Goal: Transaction & Acquisition: Purchase product/service

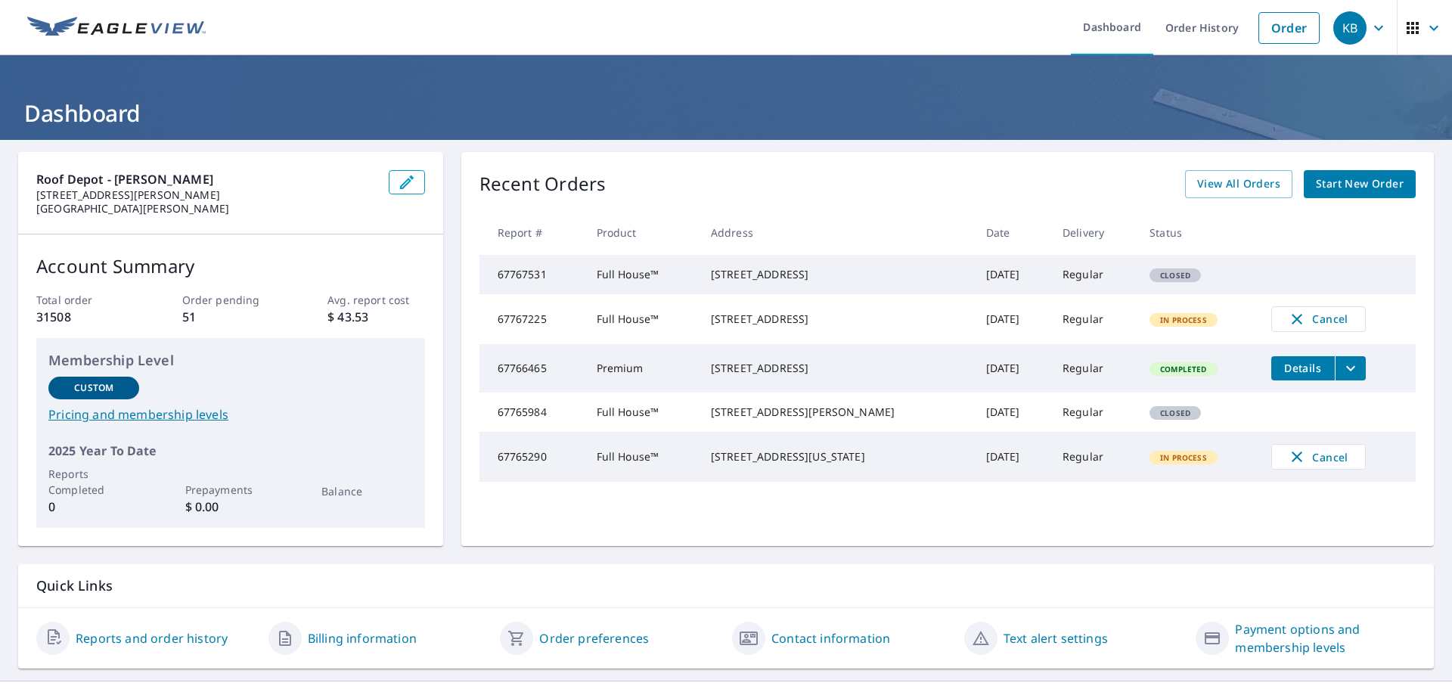
click at [1340, 180] on span "Start New Order" at bounding box center [1360, 184] width 88 height 19
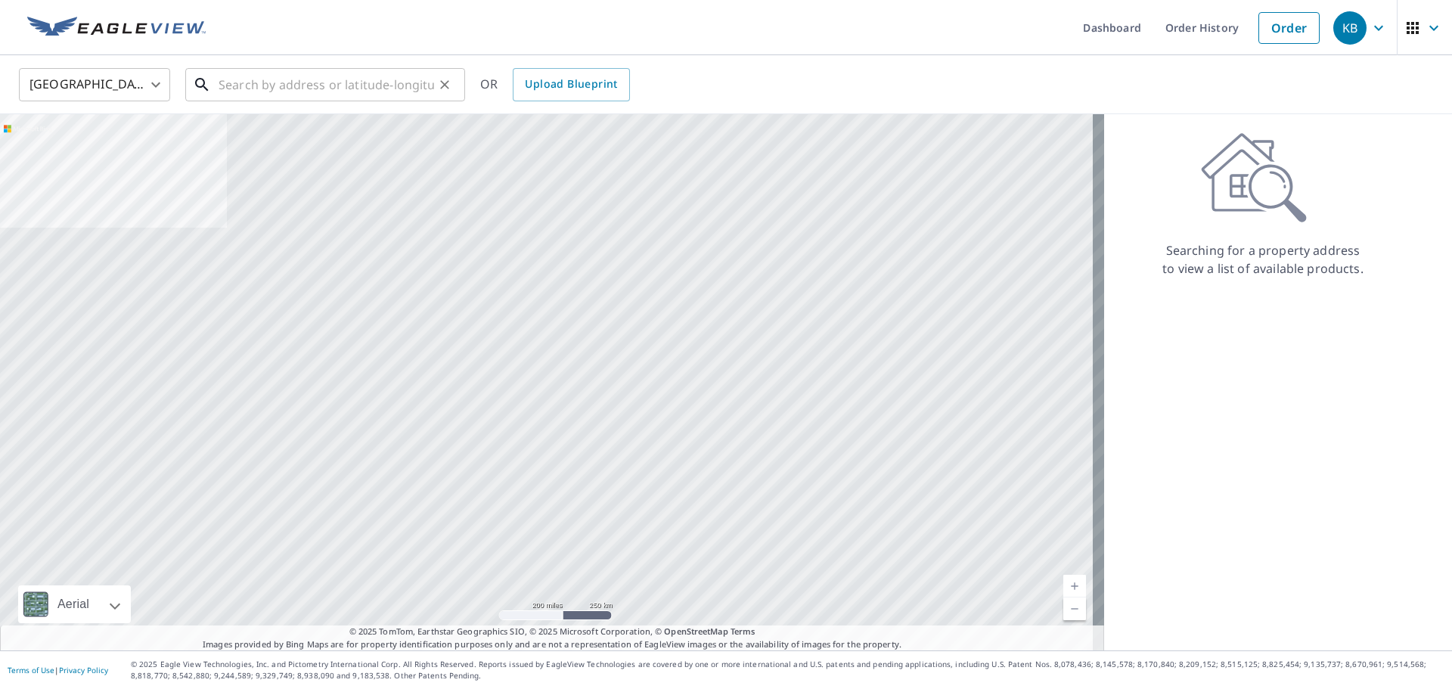
click at [377, 88] on input "text" at bounding box center [327, 85] width 216 height 42
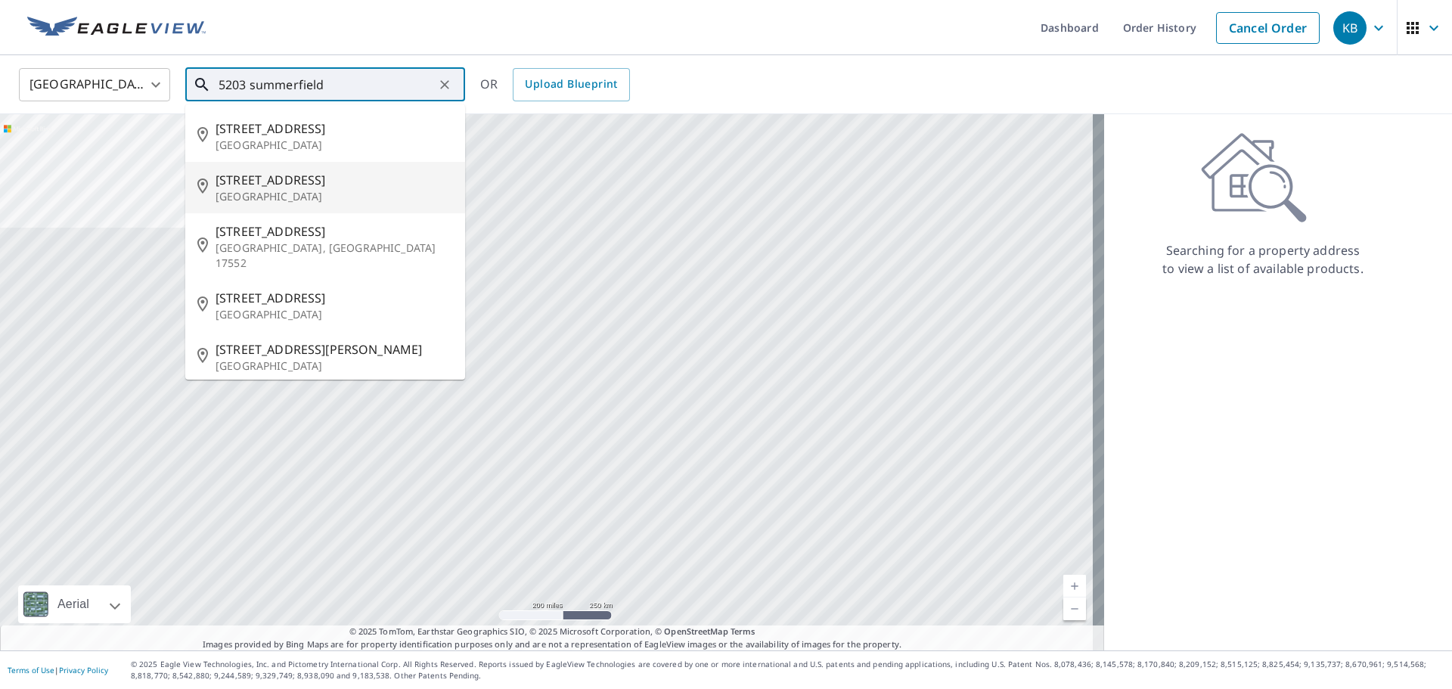
click at [347, 189] on p "[GEOGRAPHIC_DATA]" at bounding box center [334, 196] width 237 height 15
type input "[STREET_ADDRESS][PERSON_NAME]"
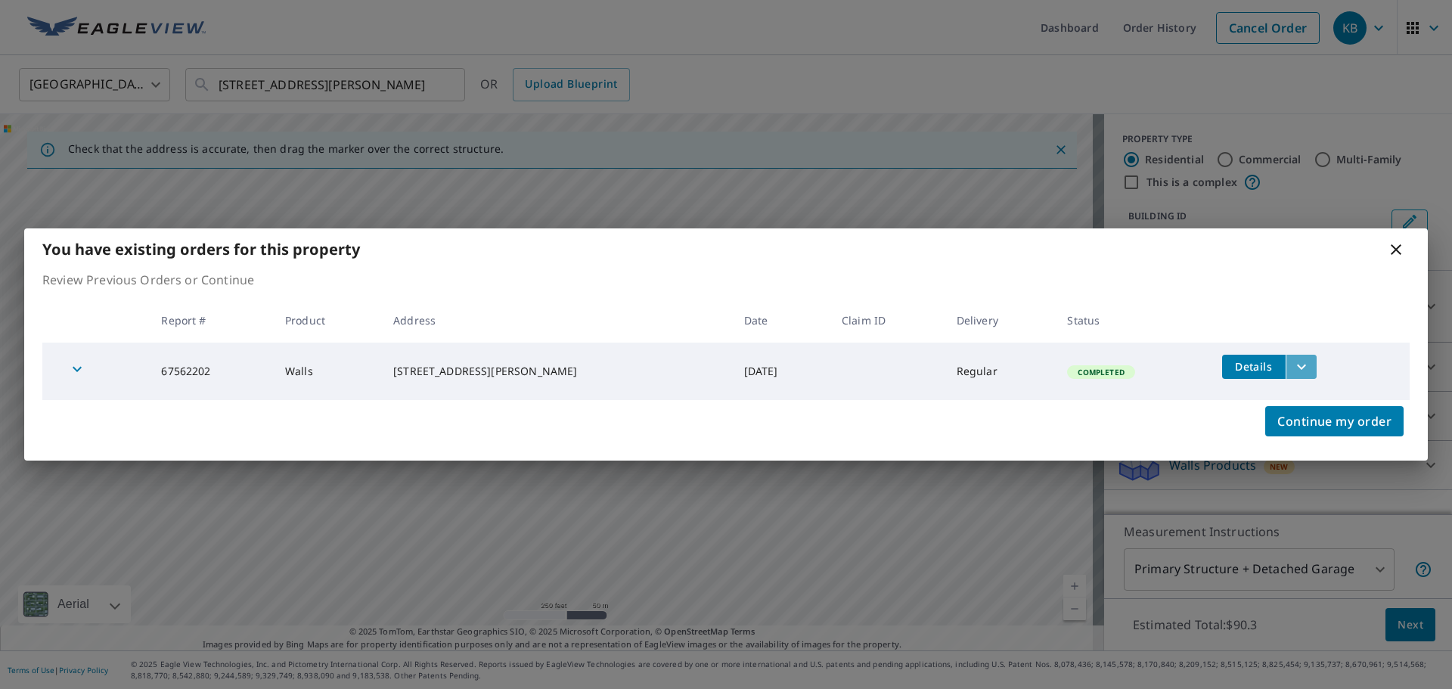
click at [1297, 368] on icon "filesDropdownBtn-67562202" at bounding box center [1302, 367] width 18 height 18
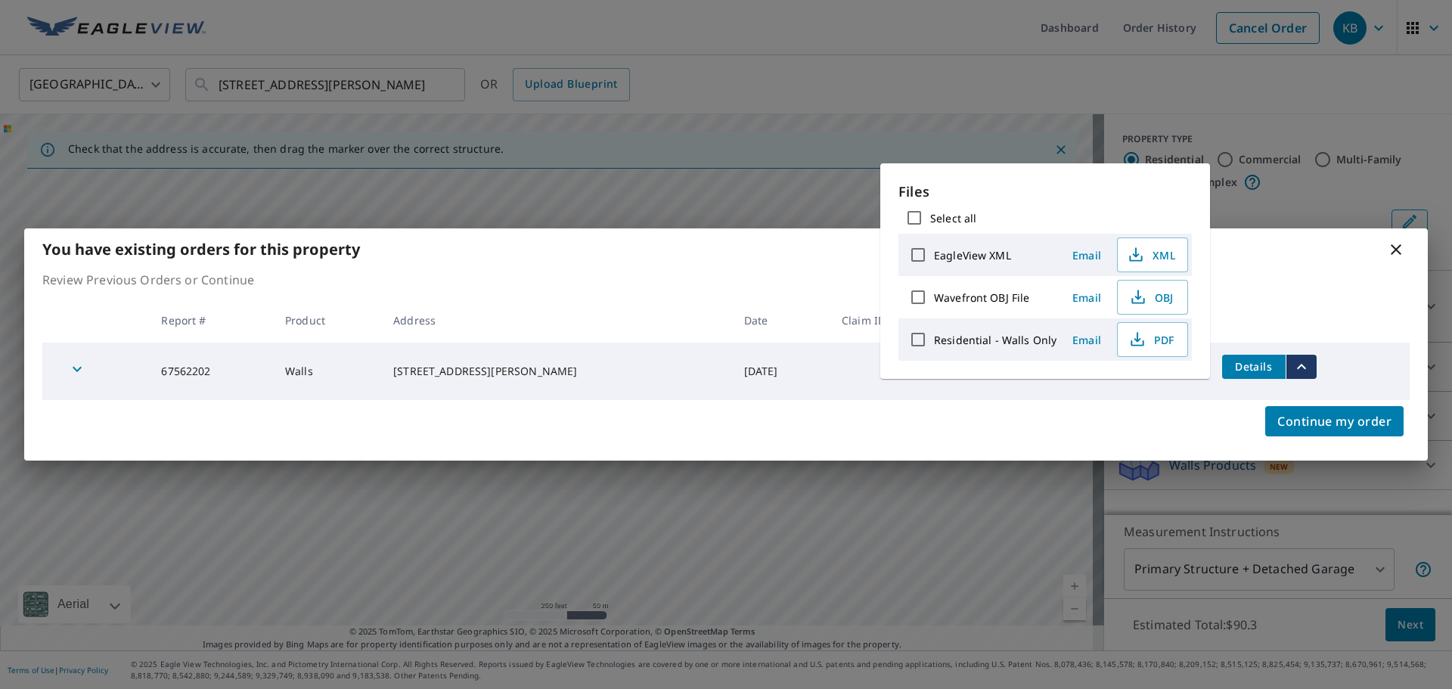
click at [1334, 328] on th at bounding box center [1310, 320] width 200 height 45
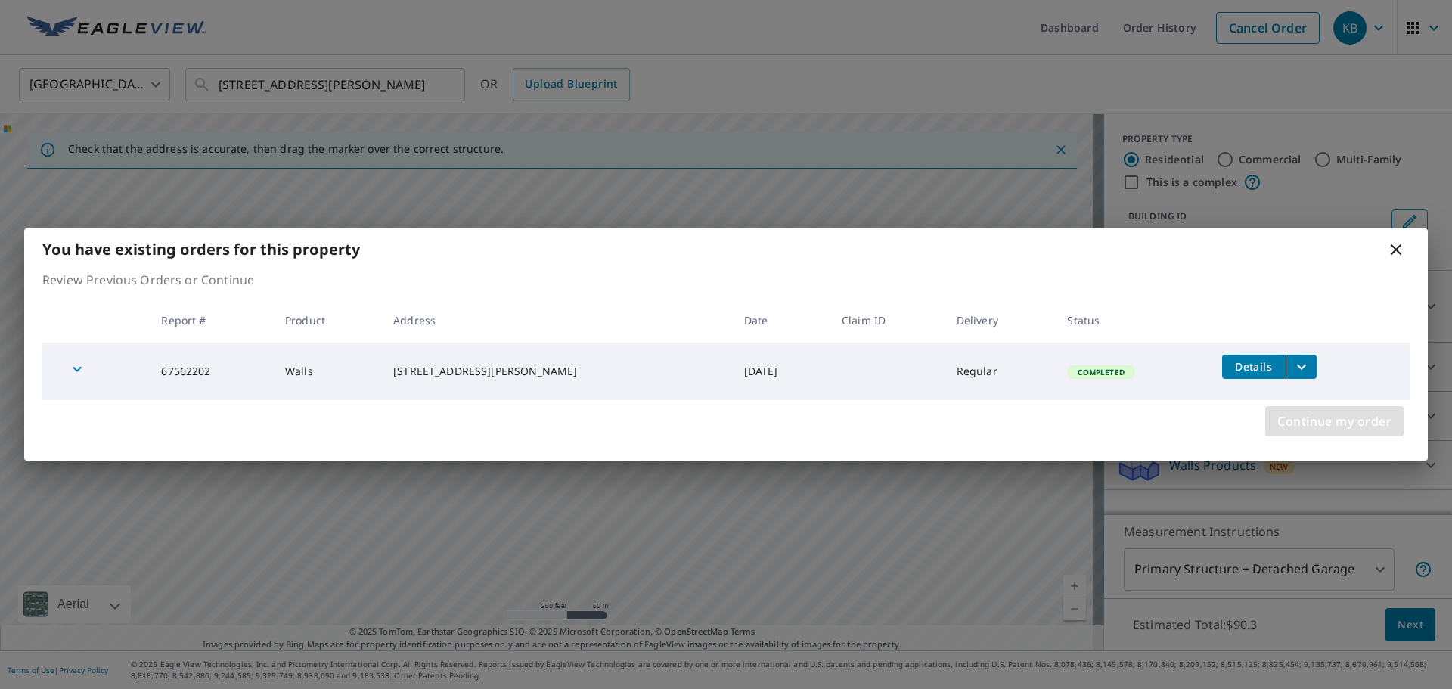
click at [1355, 420] on span "Continue my order" at bounding box center [1334, 421] width 114 height 21
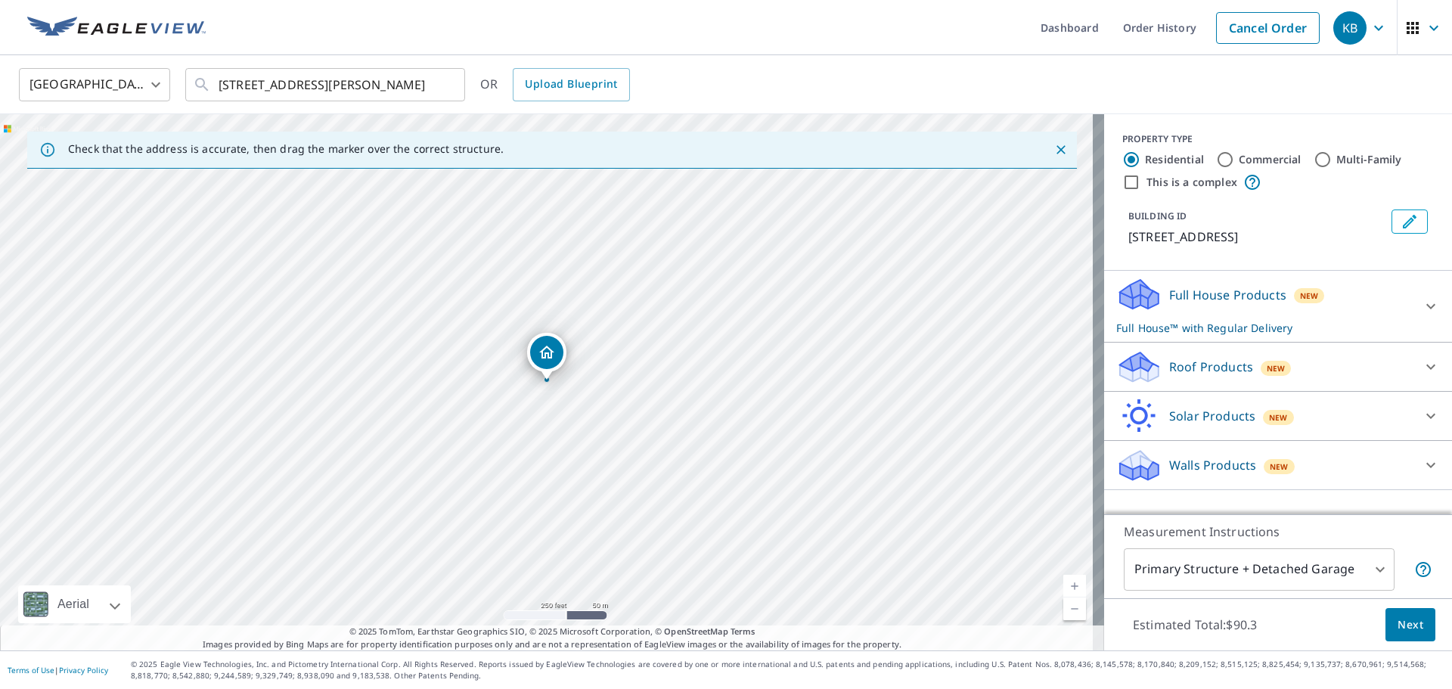
click at [1136, 362] on icon at bounding box center [1136, 361] width 33 height 19
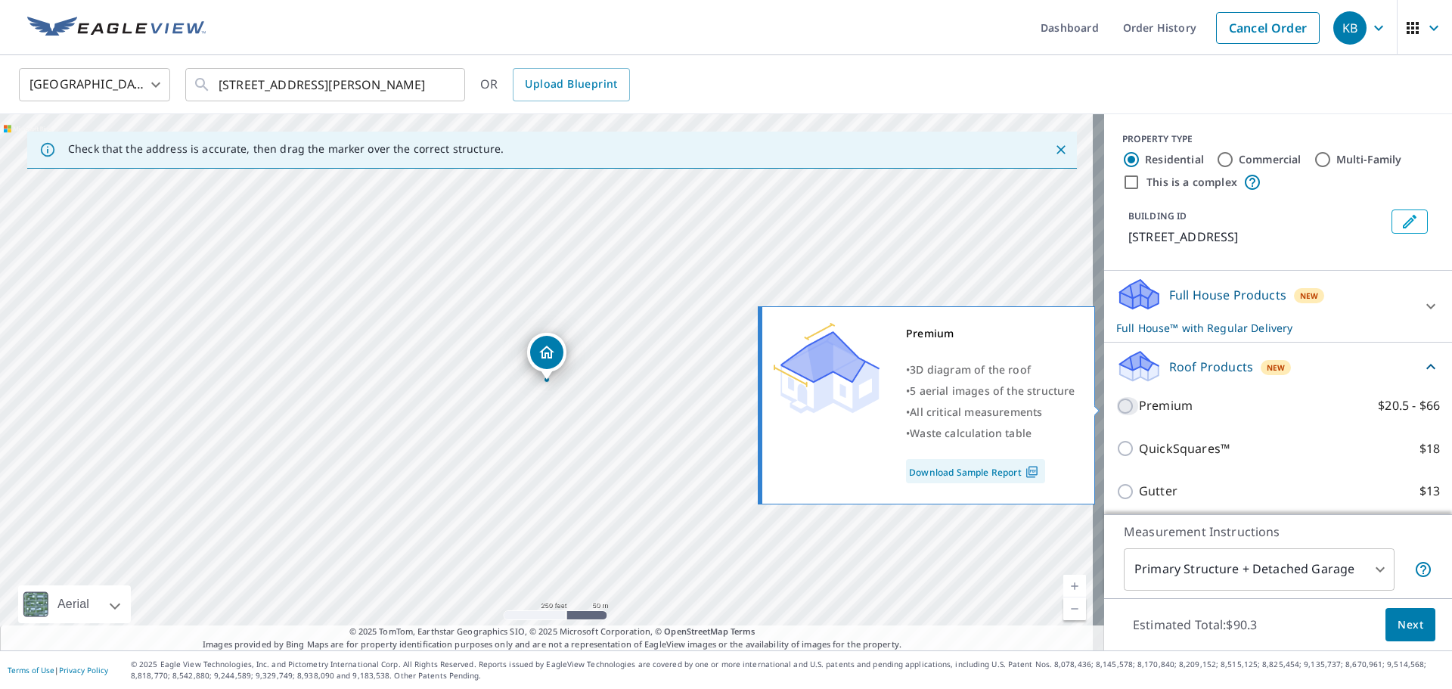
click at [1117, 406] on input "Premium $20.5 - $66" at bounding box center [1127, 406] width 23 height 18
checkbox input "true"
checkbox input "false"
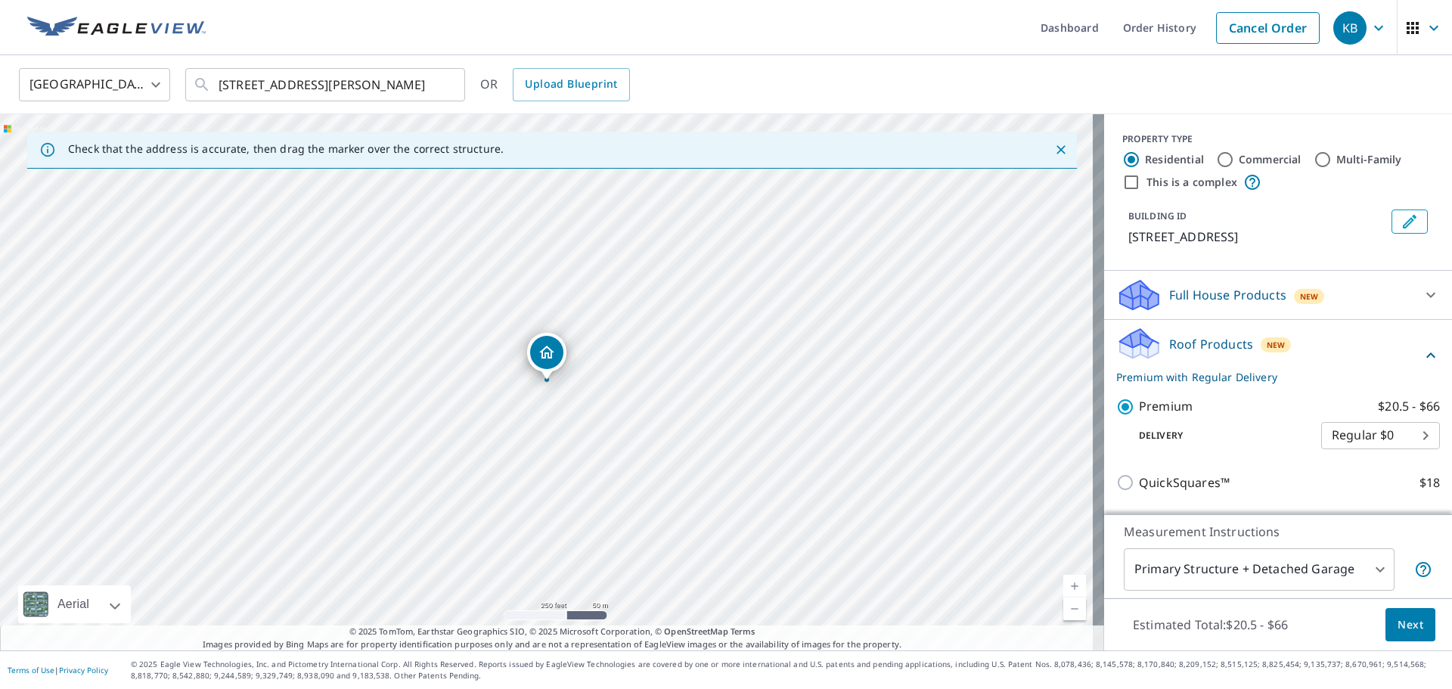
click at [1402, 622] on span "Next" at bounding box center [1411, 625] width 26 height 19
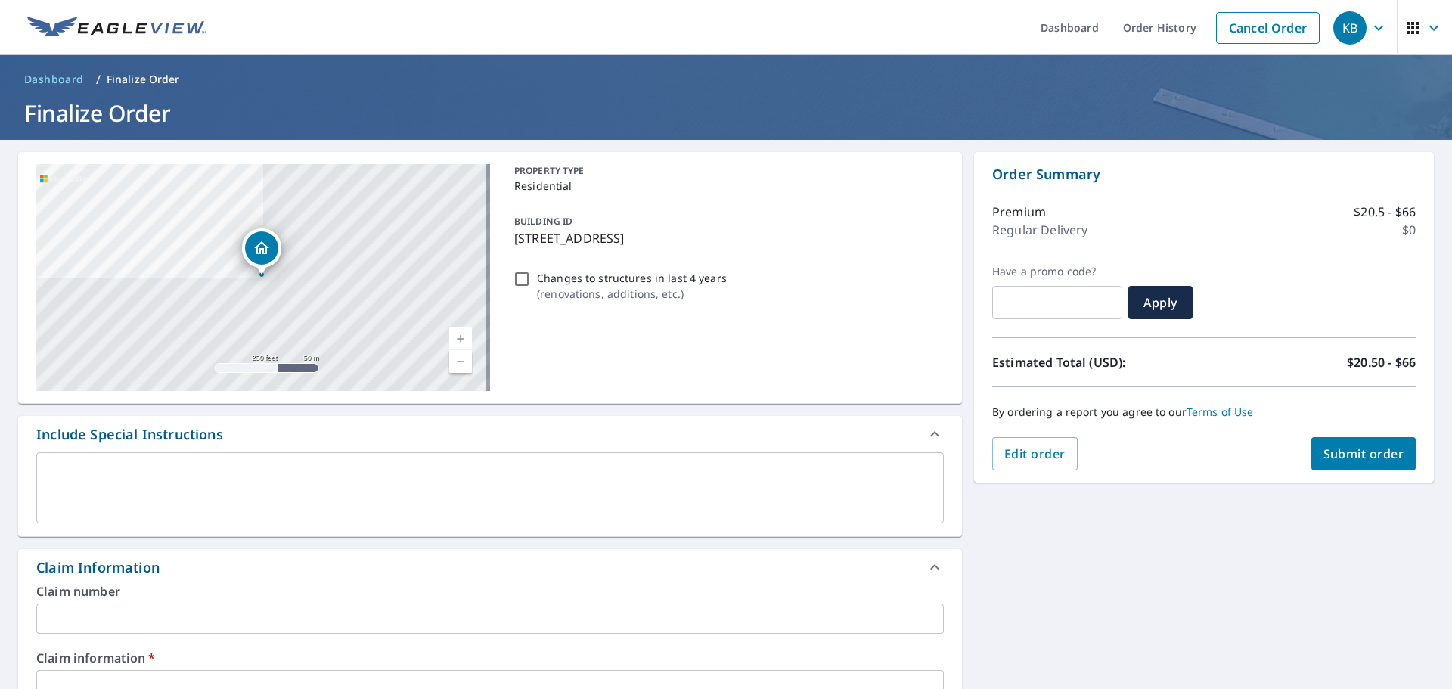
scroll to position [76, 0]
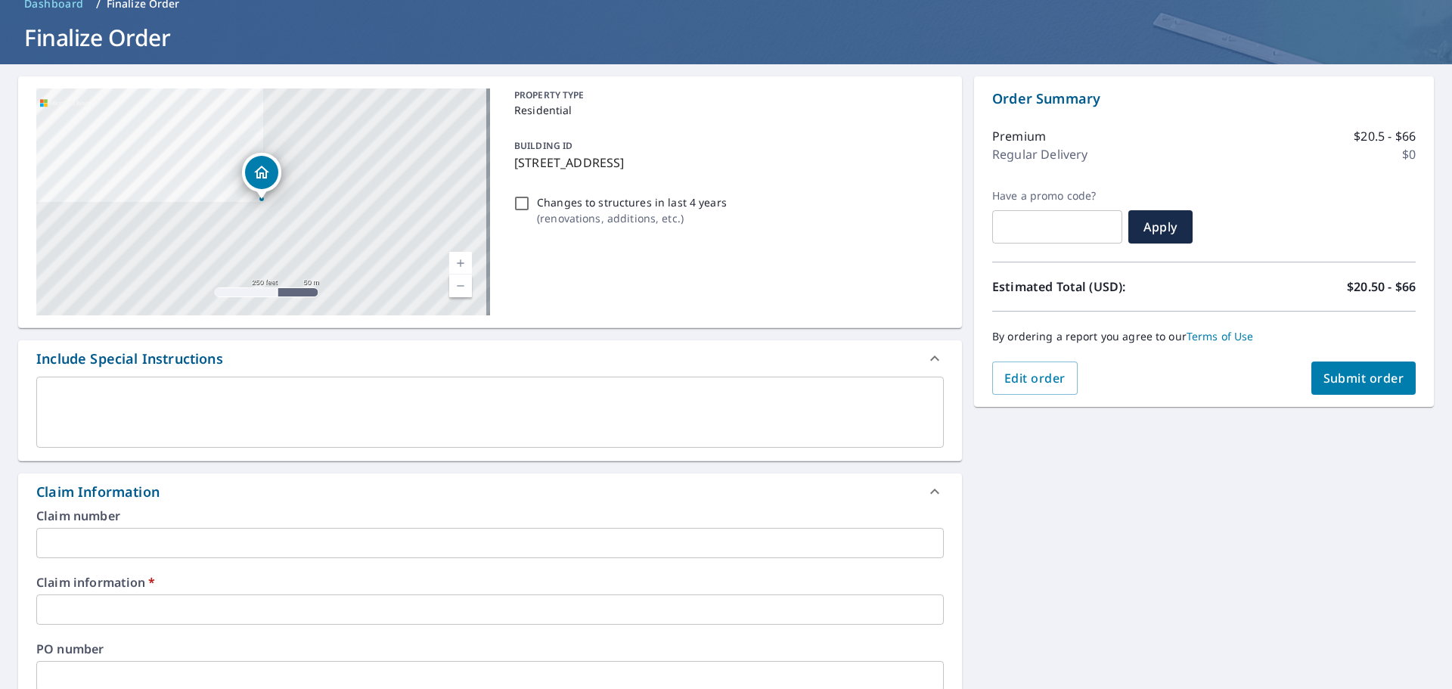
click at [188, 606] on input "text" at bounding box center [490, 609] width 908 height 30
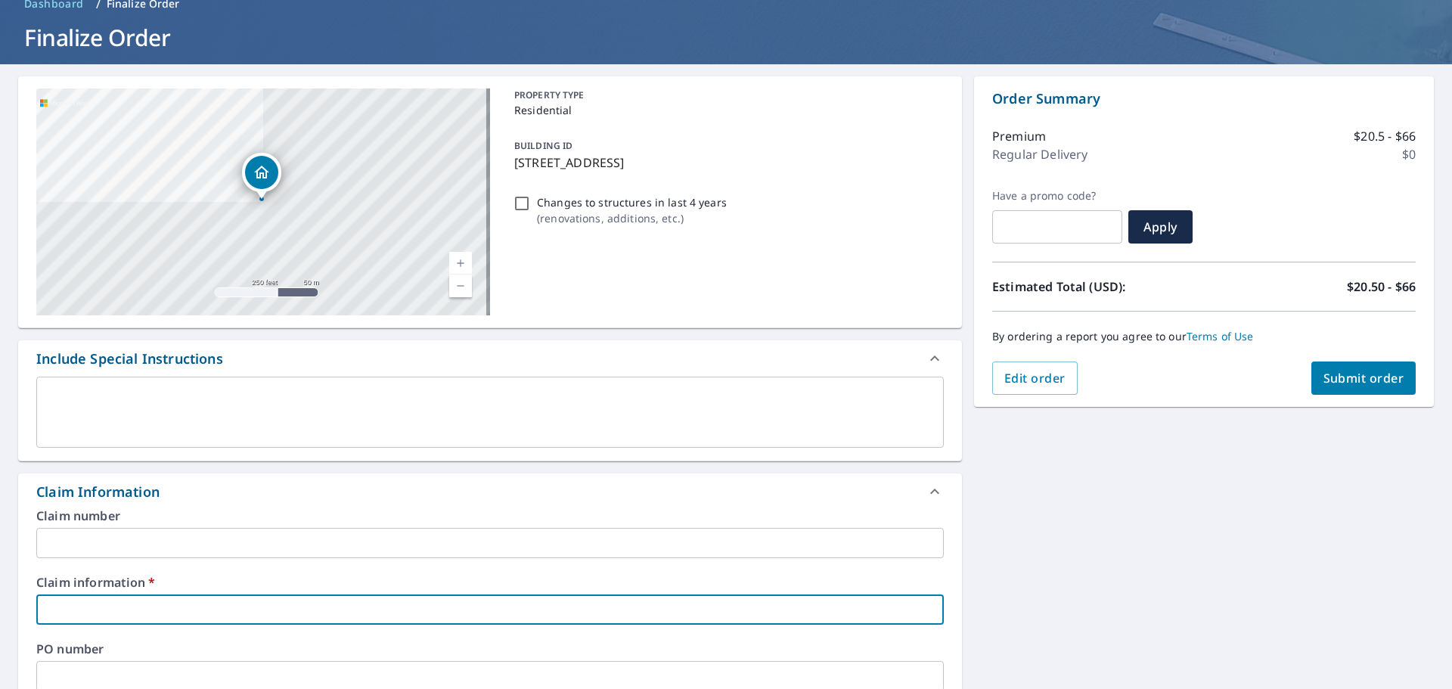
type input "&"
checkbox input "true"
type input "C"
checkbox input "true"
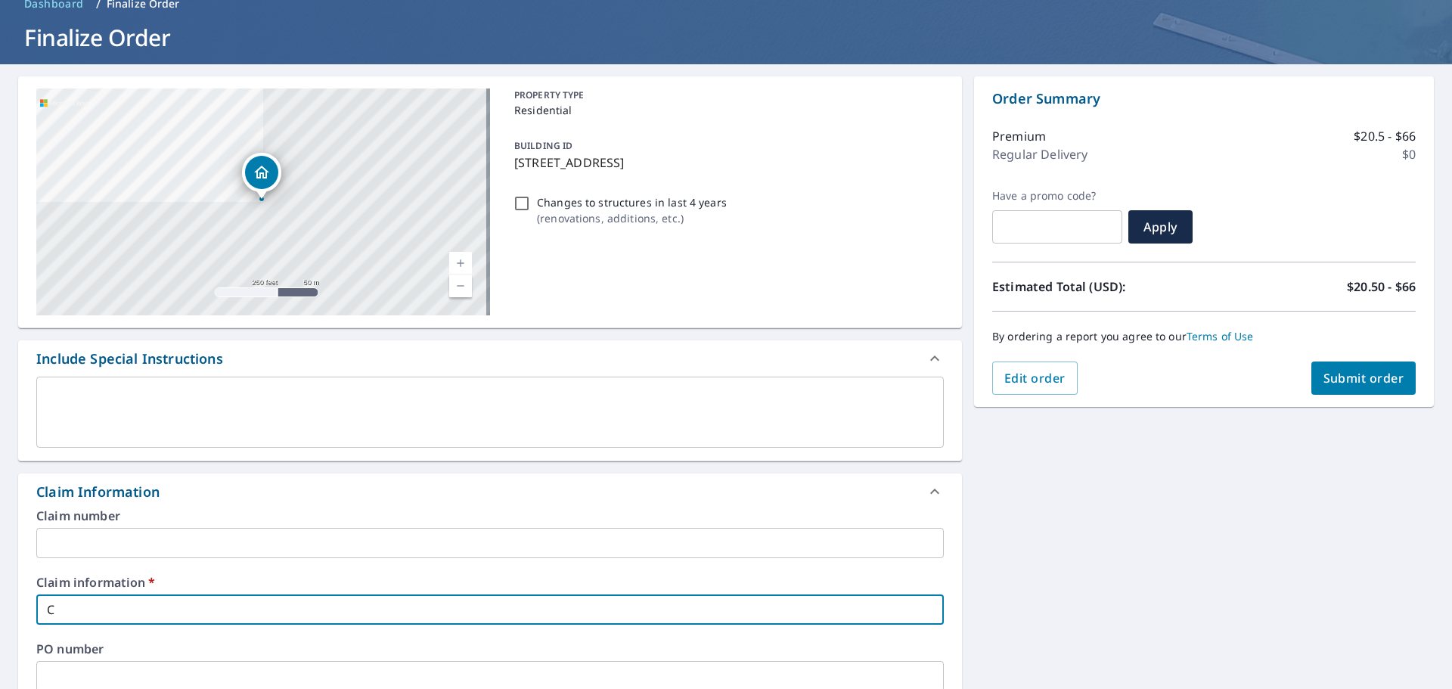
type input "C&"
checkbox input "true"
type input "C&D"
checkbox input "true"
type input "C&D"
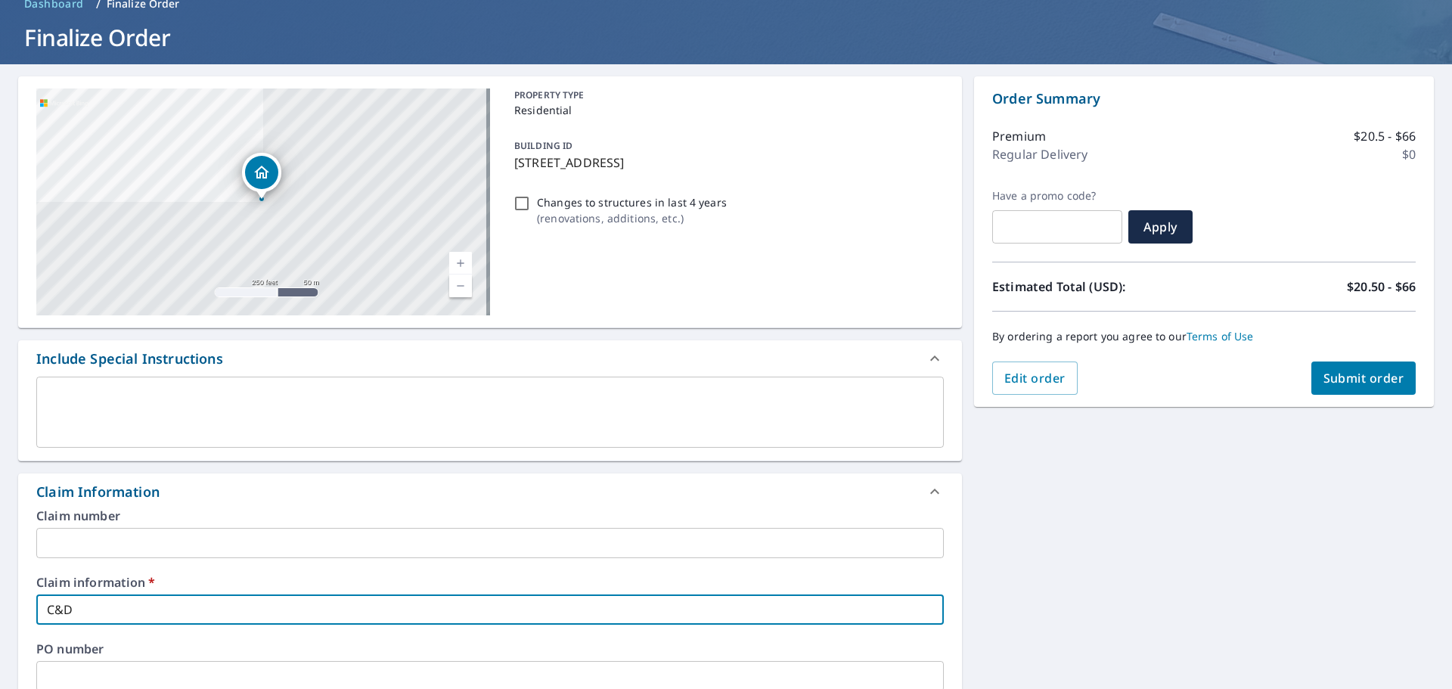
checkbox input "true"
type input "C&D T"
checkbox input "true"
type input "C&D To"
checkbox input "true"
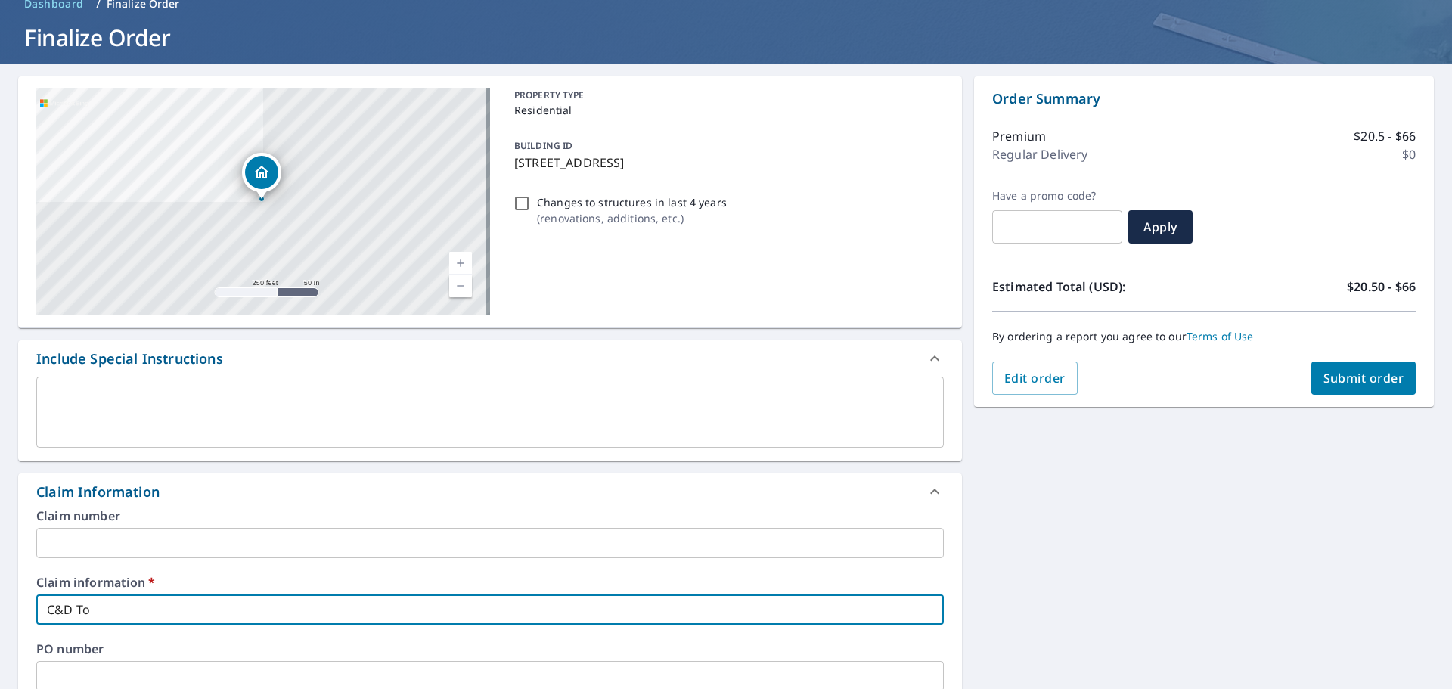
type input "C&D Tor"
checkbox input "true"
type input "C&D Tori"
checkbox input "true"
type input "C&D Tori"
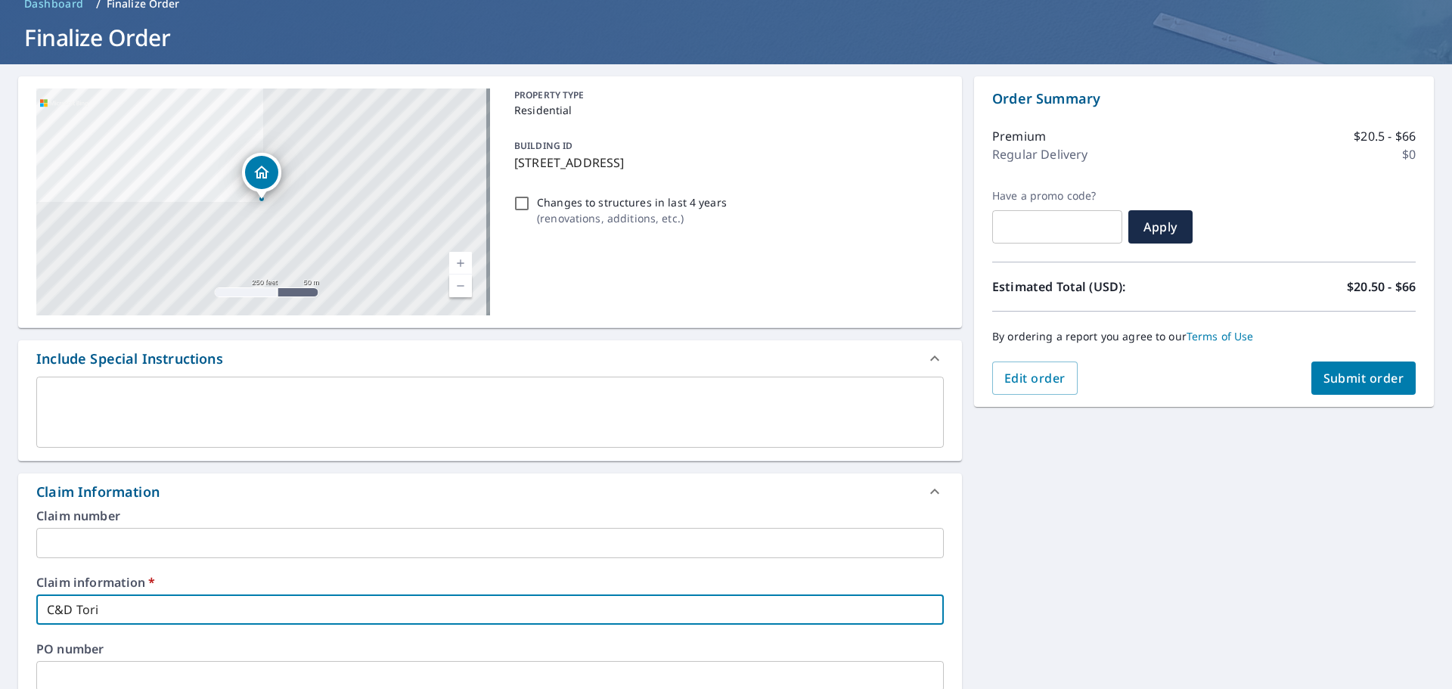
checkbox input "true"
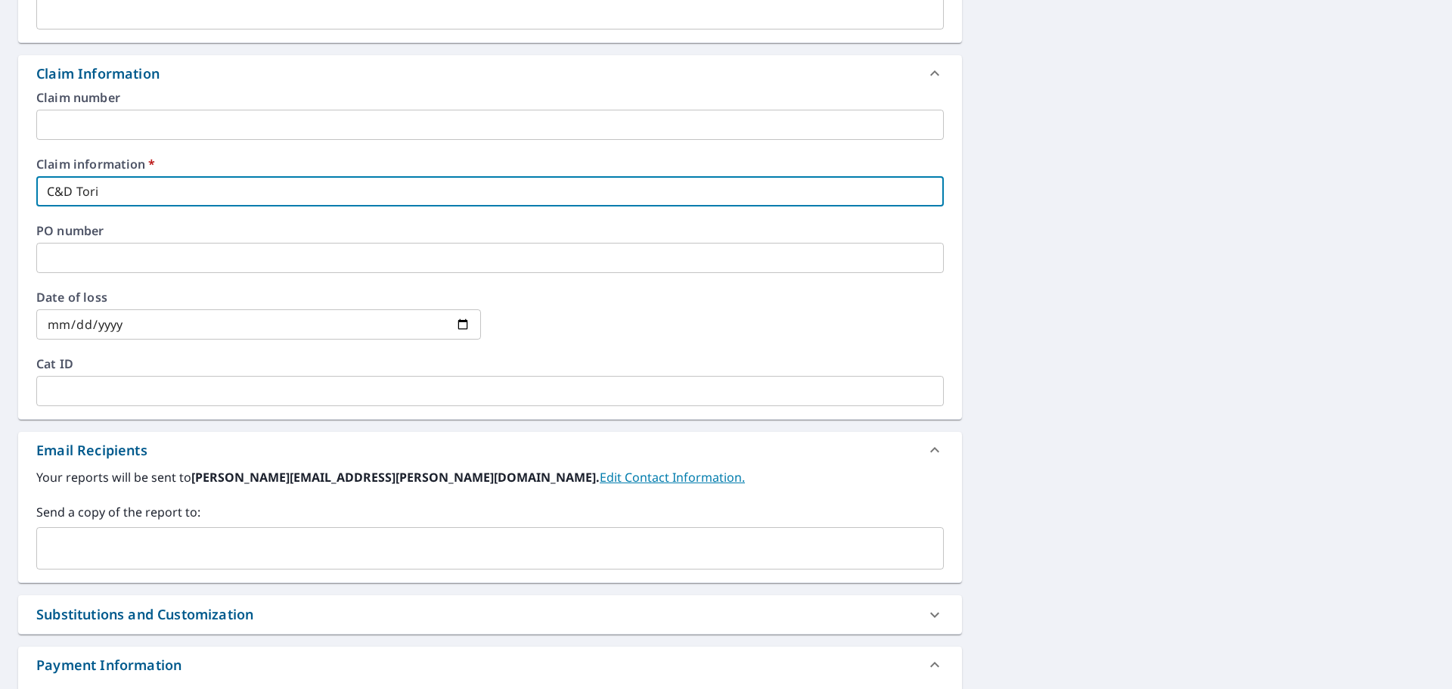
scroll to position [599, 0]
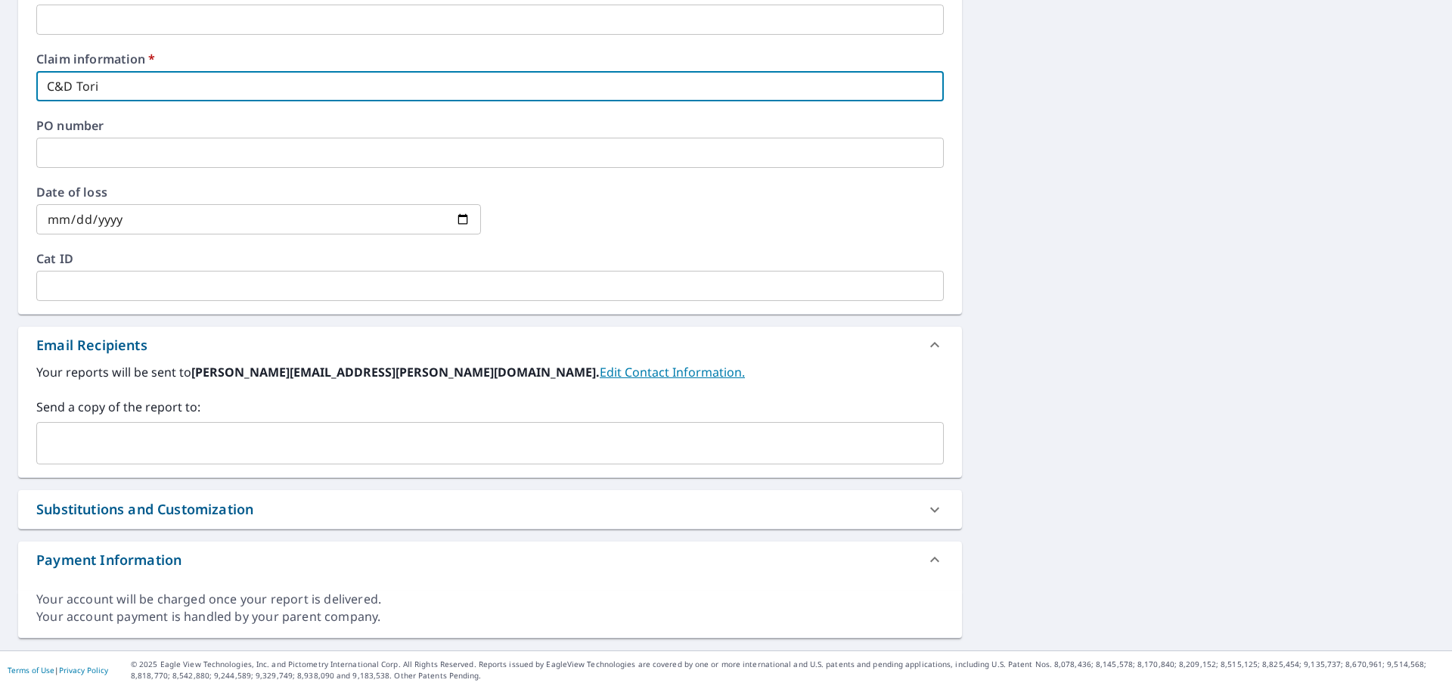
type input "C&D Tori"
click at [119, 448] on input "text" at bounding box center [478, 443] width 871 height 29
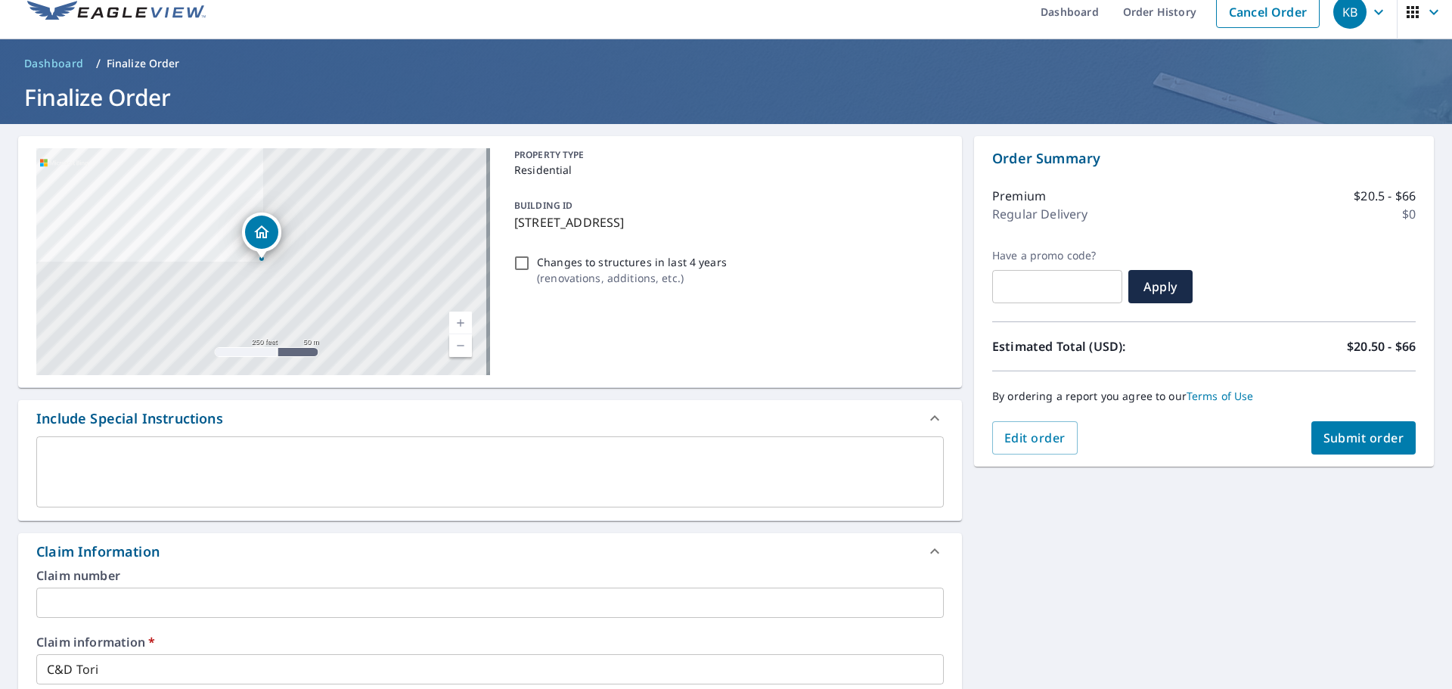
scroll to position [0, 0]
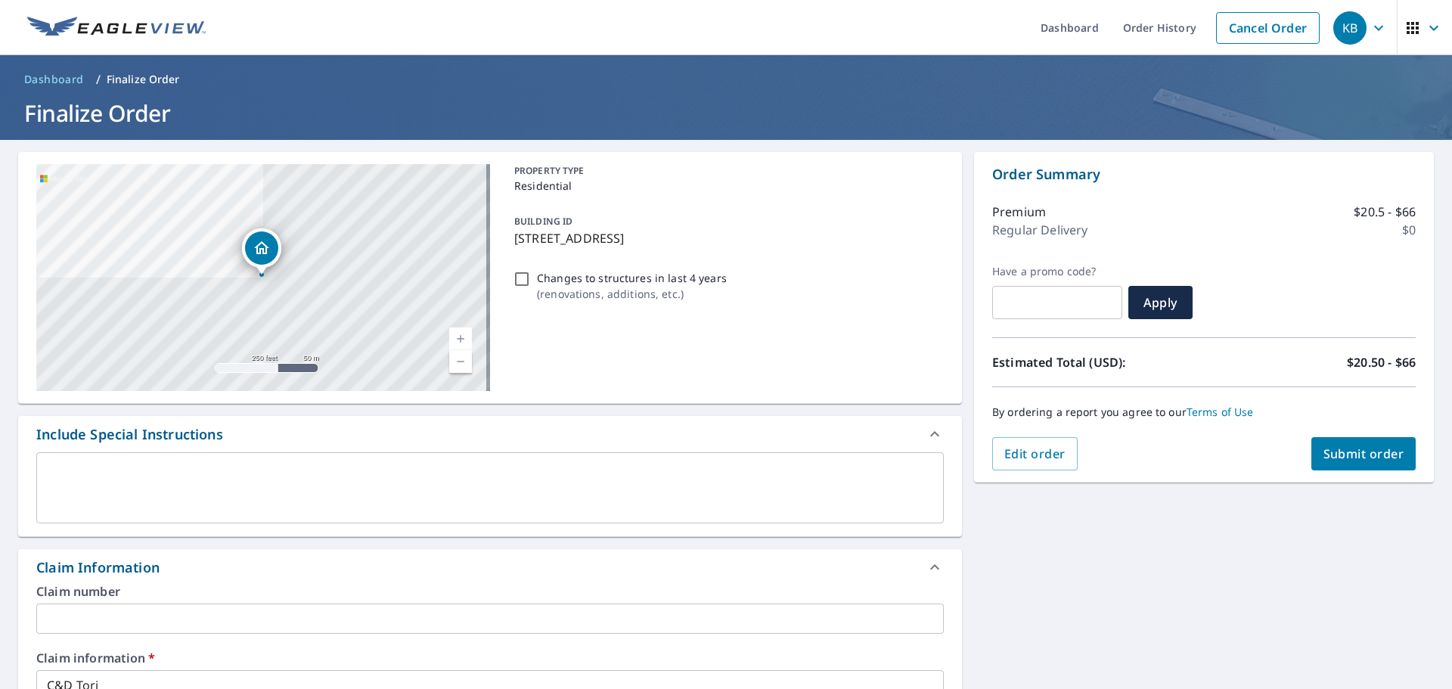
type input "[EMAIL_ADDRESS][DOMAIN_NAME]"
click at [1347, 444] on button "Submit order" at bounding box center [1363, 453] width 105 height 33
checkbox input "true"
